Goal: Task Accomplishment & Management: Use online tool/utility

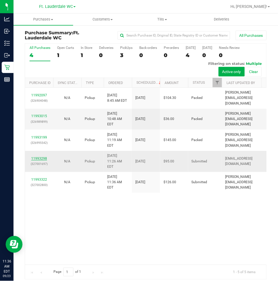
click at [35, 157] on link "11993298" at bounding box center [39, 159] width 16 height 4
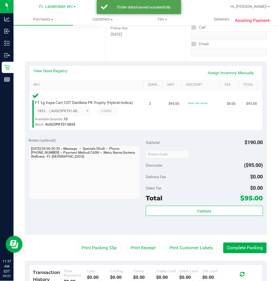
scroll to position [187, 0]
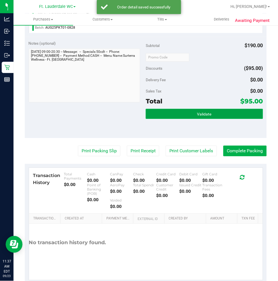
click at [180, 119] on button "Validate" at bounding box center [204, 114] width 117 height 10
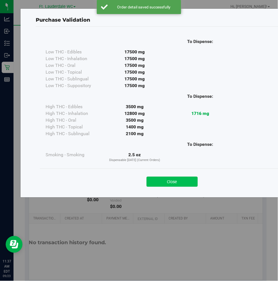
click at [163, 181] on button "Close" at bounding box center [172, 182] width 51 height 10
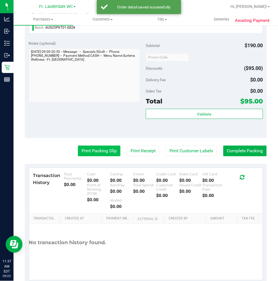
click at [93, 153] on button "Print Packing Slip" at bounding box center [99, 151] width 42 height 11
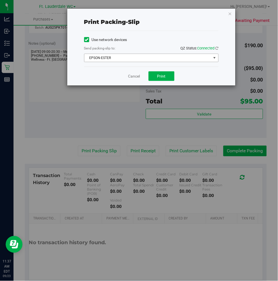
click at [165, 59] on span "EPSON-ESTER" at bounding box center [147, 58] width 127 height 8
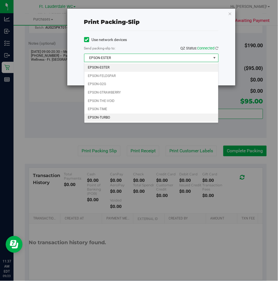
click at [103, 121] on li "EPSON-TURBO" at bounding box center [151, 118] width 134 height 8
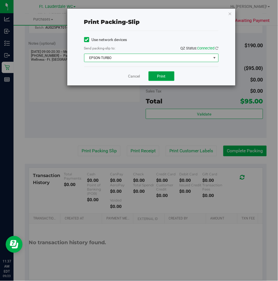
click at [153, 74] on button "Print" at bounding box center [162, 76] width 26 height 10
click at [133, 85] on div "Cancel Print" at bounding box center [151, 76] width 134 height 19
click at [131, 74] on link "Cancel" at bounding box center [134, 76] width 12 height 6
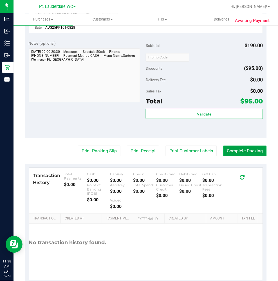
click at [235, 155] on button "Complete Packing" at bounding box center [244, 151] width 43 height 11
